Goal: Task Accomplishment & Management: Manage account settings

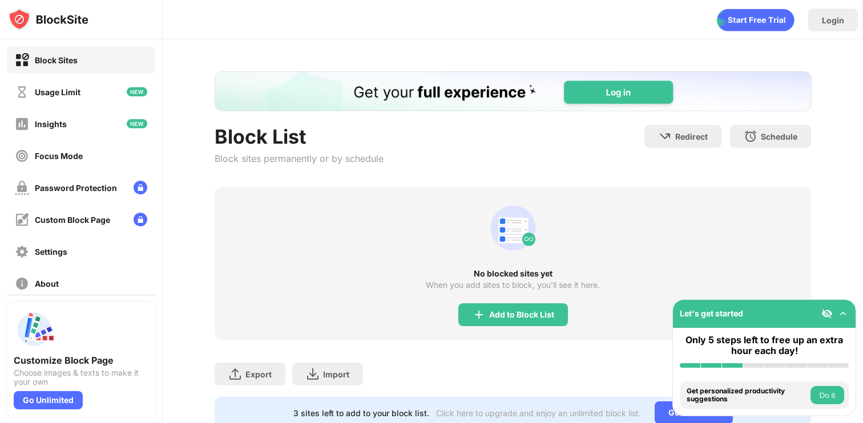
click at [474, 300] on div "No blocked sites yet When you add sites to block, you’ll see it here. Add to Bl…" at bounding box center [513, 263] width 597 height 153
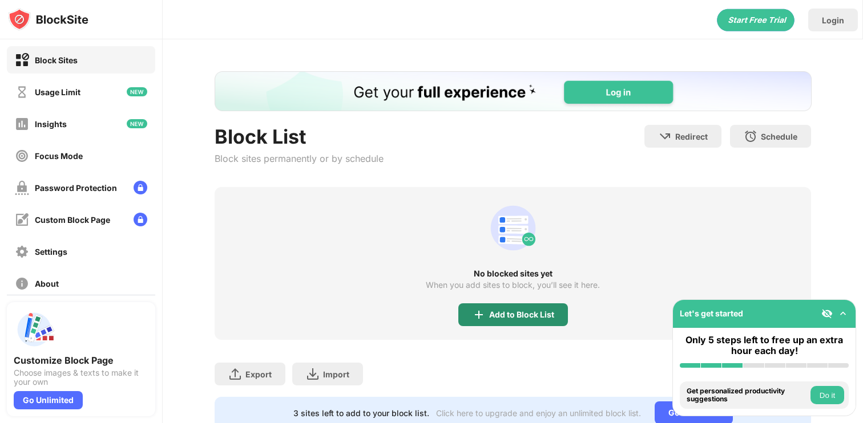
click at [469, 313] on div "Add to Block List" at bounding box center [513, 315] width 110 height 23
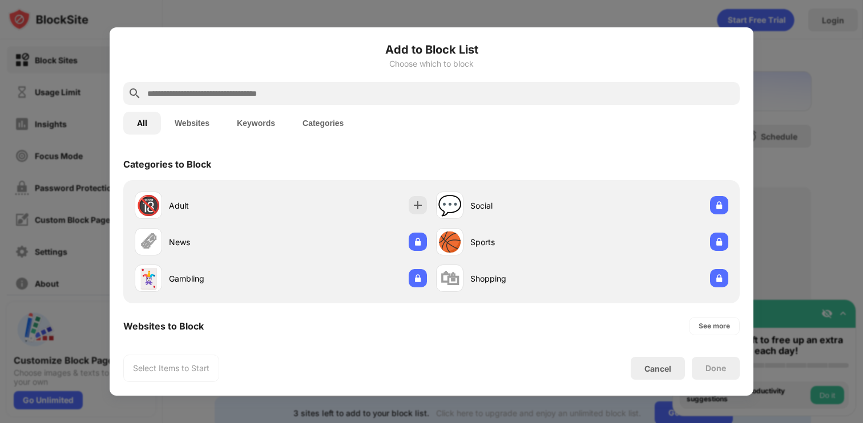
click at [395, 90] on input "text" at bounding box center [440, 94] width 589 height 14
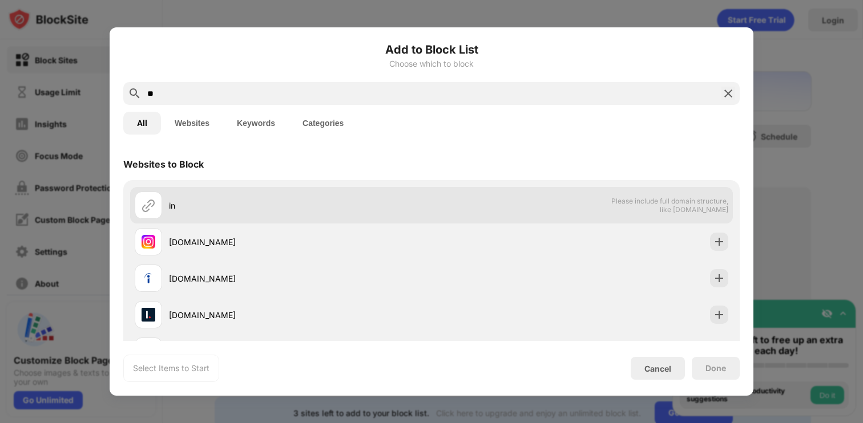
type input "**"
click at [330, 220] on div "in Please include full domain structure, like domain.com" at bounding box center [431, 205] width 602 height 37
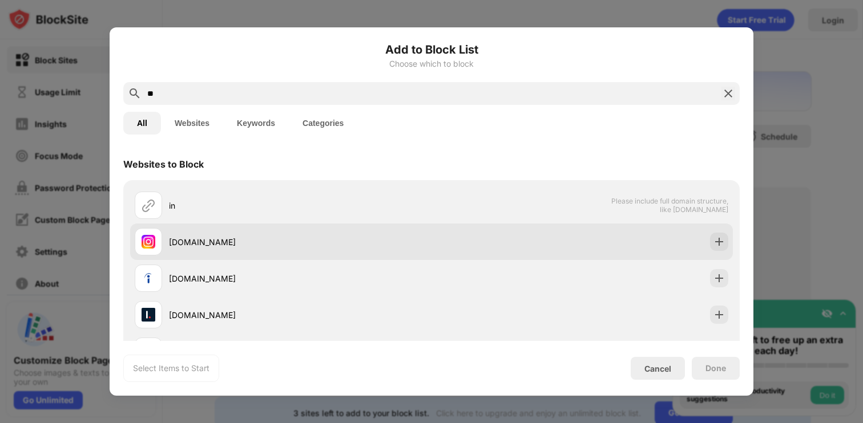
click at [330, 230] on div "instagram.com" at bounding box center [283, 241] width 297 height 27
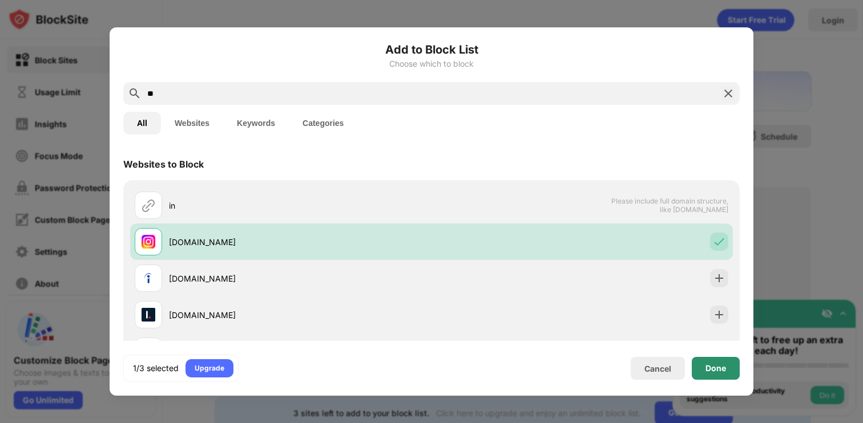
click at [730, 374] on div "Done" at bounding box center [715, 368] width 48 height 23
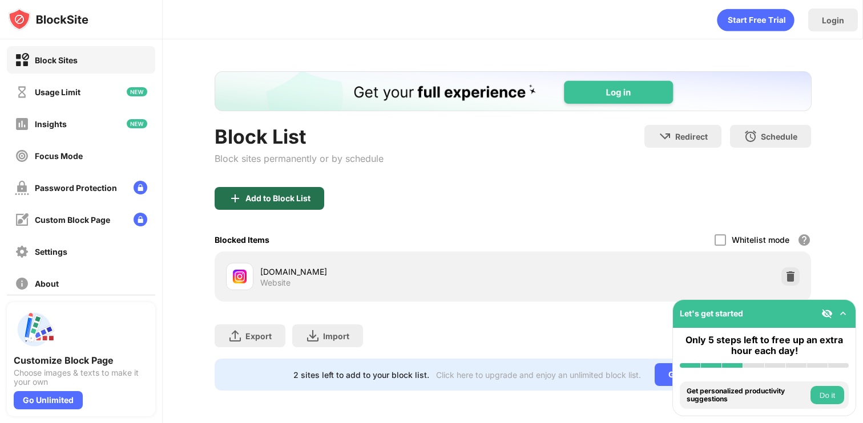
click at [306, 197] on div "Add to Block List" at bounding box center [277, 198] width 65 height 9
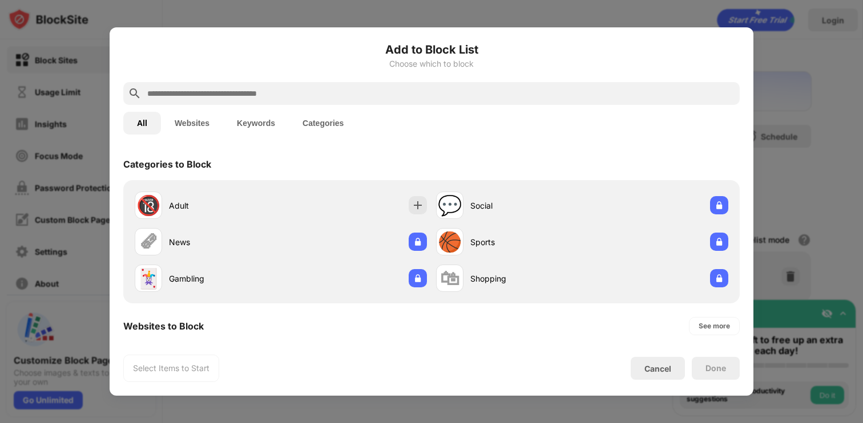
click at [297, 96] on input "text" at bounding box center [440, 94] width 589 height 14
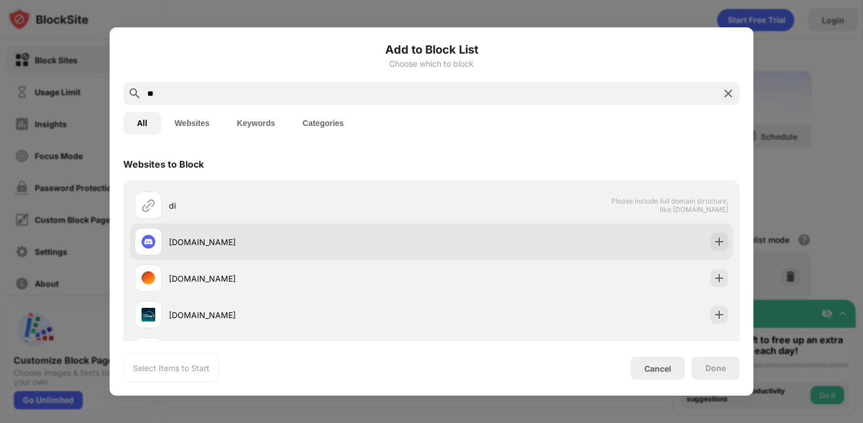
type input "**"
click at [274, 240] on div "discord.com" at bounding box center [300, 242] width 262 height 12
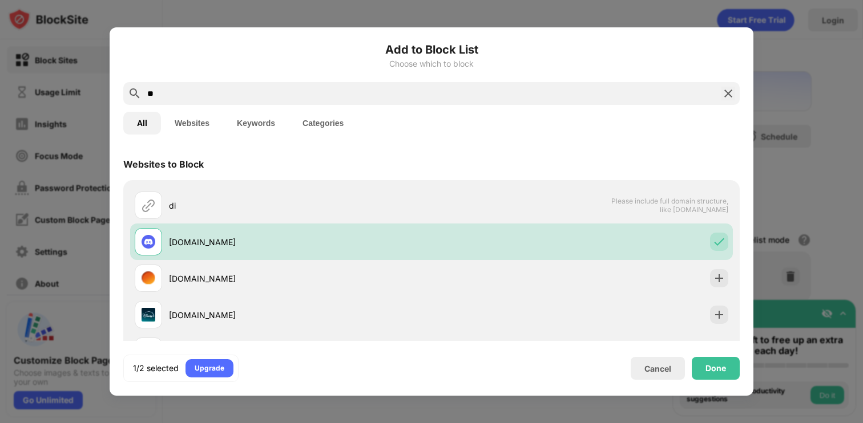
click at [733, 374] on div "Done" at bounding box center [715, 368] width 48 height 23
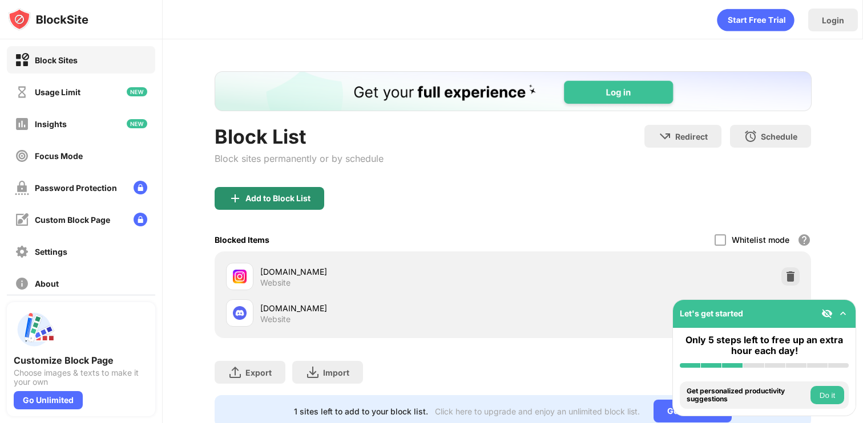
click at [281, 191] on div "Add to Block List" at bounding box center [270, 198] width 110 height 23
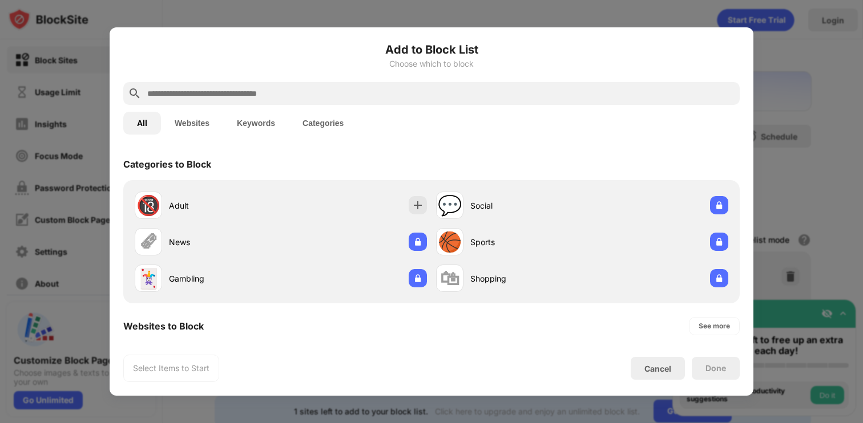
click at [310, 95] on input "text" at bounding box center [440, 94] width 589 height 14
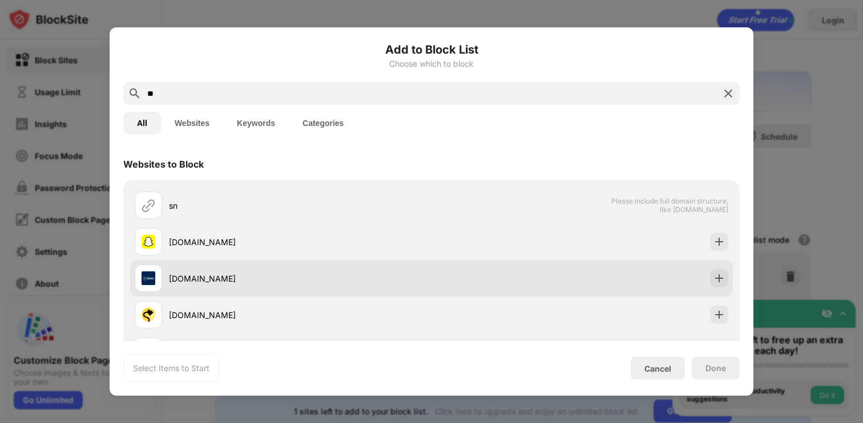
type input "**"
click at [273, 267] on div "snhu.edu" at bounding box center [283, 278] width 297 height 27
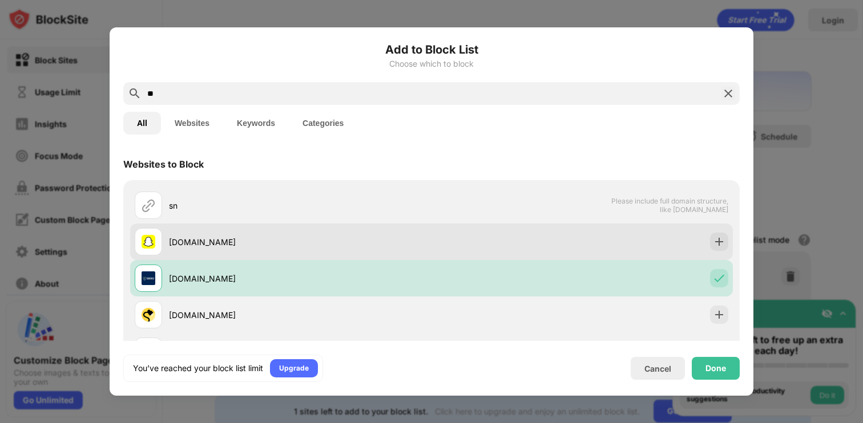
click at [270, 249] on div "snapchat.com" at bounding box center [283, 241] width 297 height 27
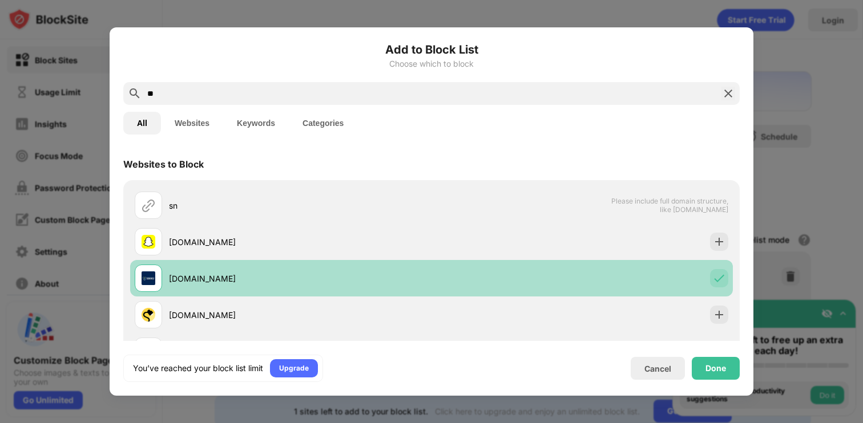
click at [273, 277] on div "snhu.edu" at bounding box center [300, 279] width 262 height 12
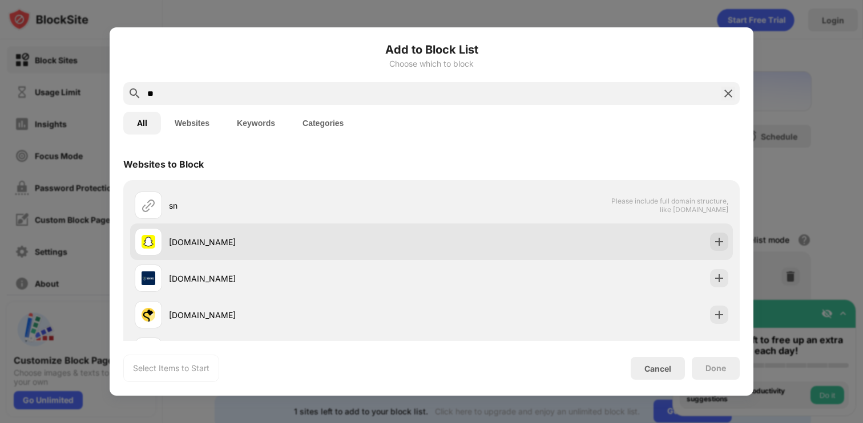
click at [273, 249] on div "snapchat.com" at bounding box center [283, 241] width 297 height 27
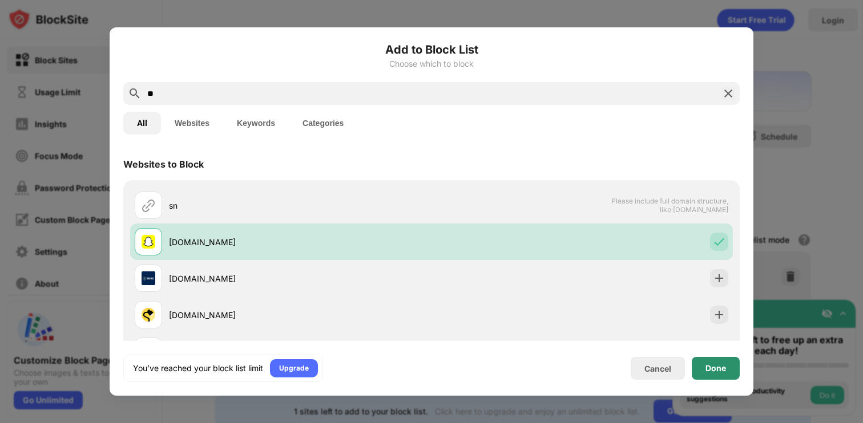
click at [702, 369] on div "Done" at bounding box center [715, 368] width 48 height 23
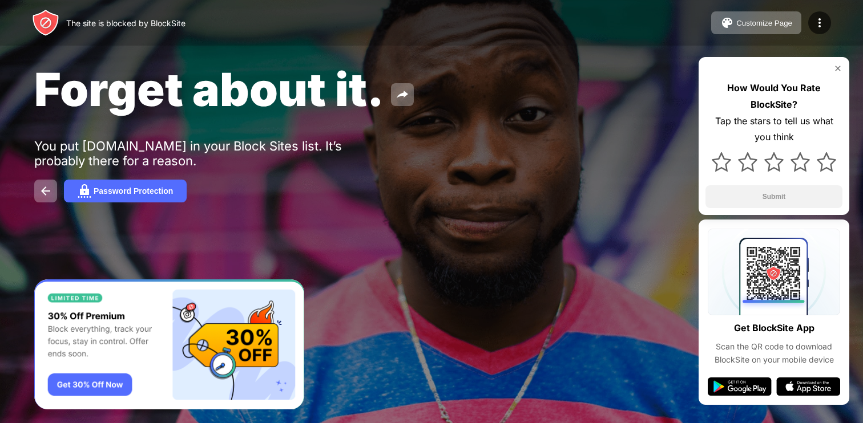
click at [832, 17] on div "The site is blocked by BlockSite Customize Page Edit Block List Redirect Custom…" at bounding box center [431, 23] width 863 height 46
click at [827, 22] on div at bounding box center [819, 22] width 23 height 23
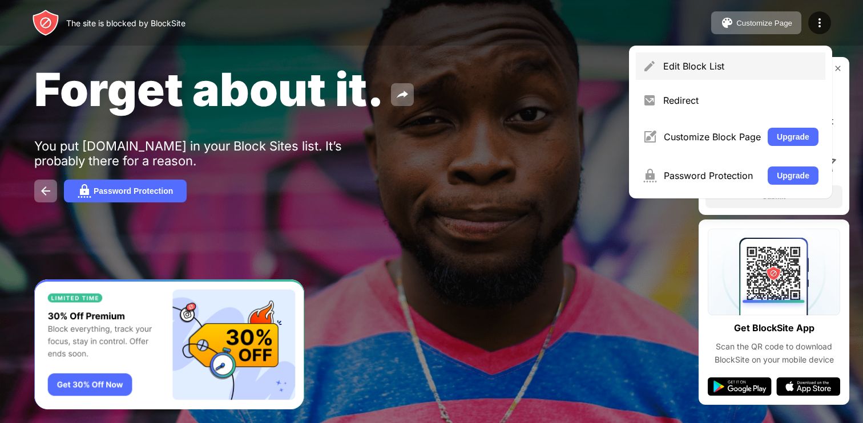
click at [726, 71] on div "Edit Block List" at bounding box center [740, 65] width 155 height 11
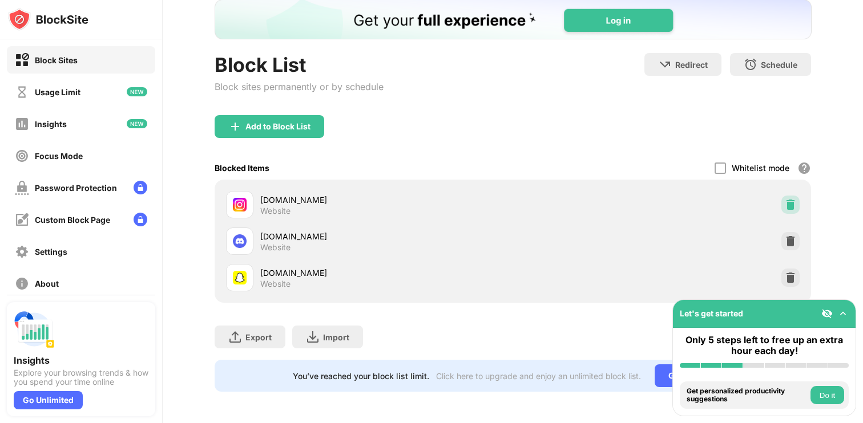
click at [786, 200] on img at bounding box center [789, 204] width 11 height 11
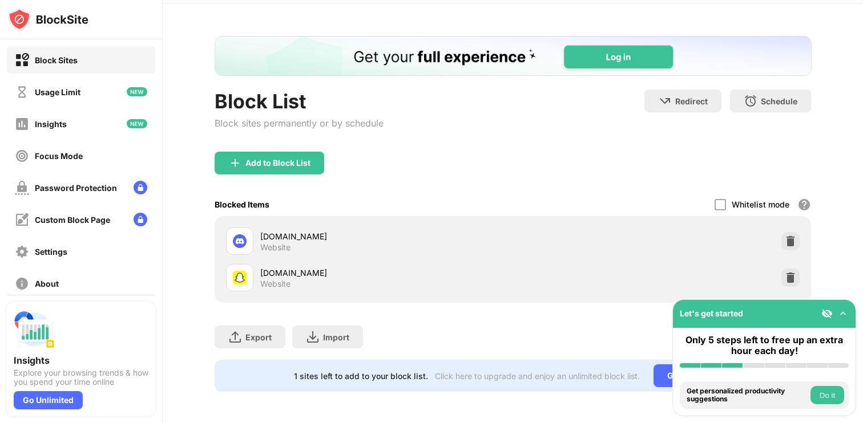
click at [255, 166] on div "Add to Block List" at bounding box center [277, 163] width 65 height 9
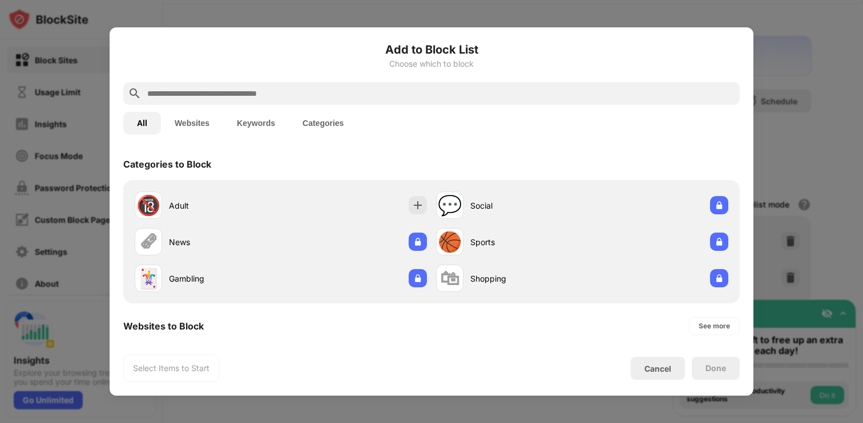
click at [245, 99] on input "text" at bounding box center [440, 94] width 589 height 14
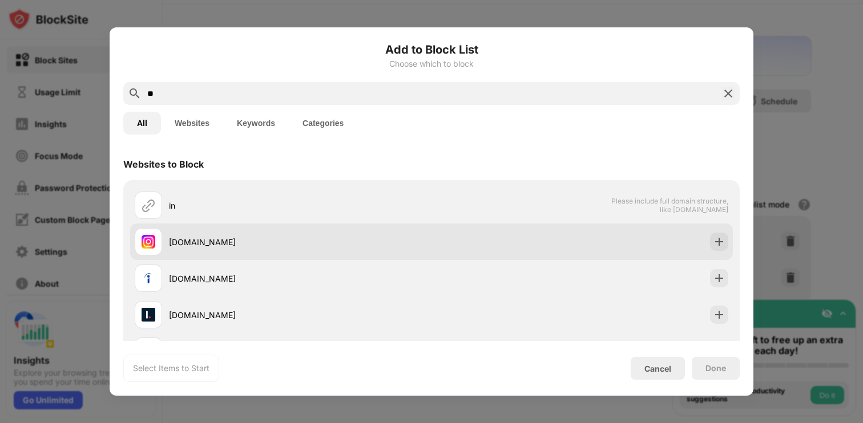
type input "**"
click at [448, 246] on div "instagram.com" at bounding box center [431, 242] width 602 height 37
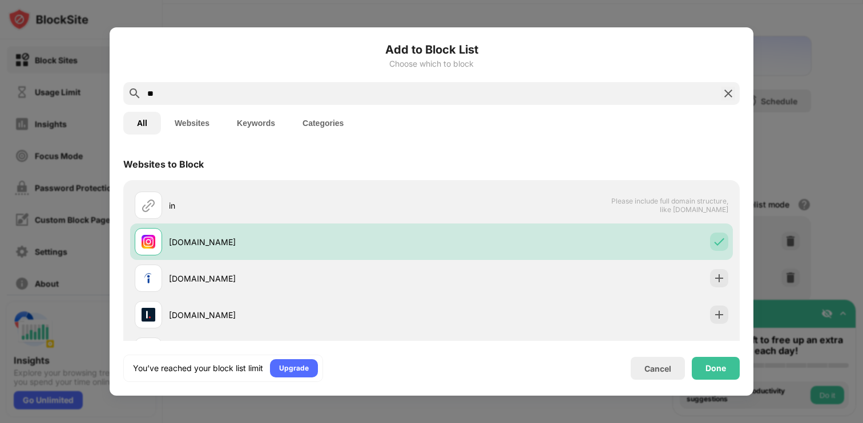
click at [712, 355] on div "You’ve reached your block list limit Upgrade Cancel Done" at bounding box center [431, 368] width 616 height 27
click at [711, 364] on div "Done" at bounding box center [715, 368] width 21 height 9
